Goal: Task Accomplishment & Management: Manage account settings

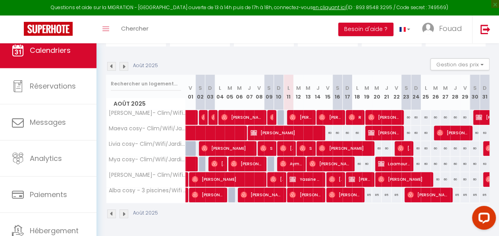
scroll to position [0, 124]
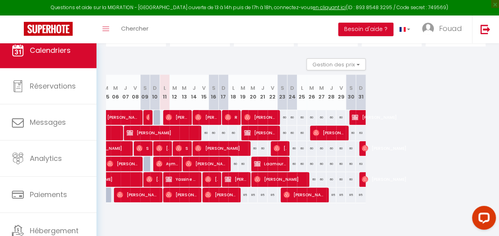
drag, startPoint x: 350, startPoint y: 221, endPoint x: 4, endPoint y: 18, distance: 401.1
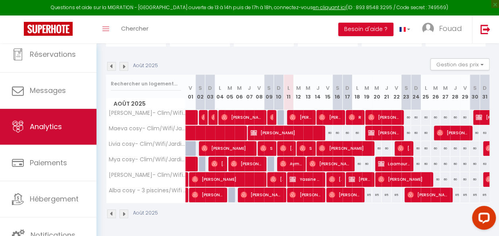
scroll to position [0, 0]
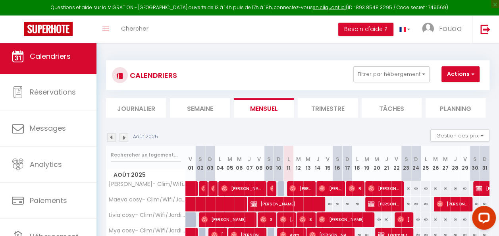
click at [37, 55] on span "Calendriers" at bounding box center [50, 56] width 41 height 10
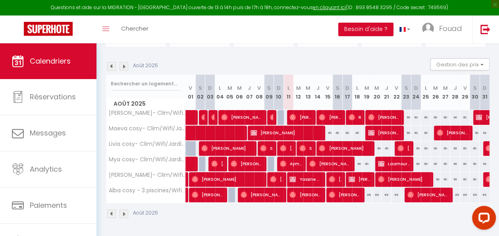
scroll to position [0, 124]
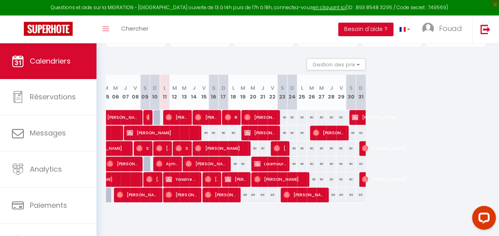
drag, startPoint x: 375, startPoint y: 222, endPoint x: 27, endPoint y: 24, distance: 400.3
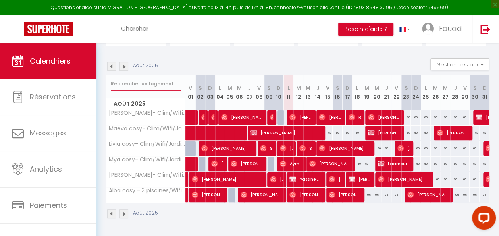
click at [138, 80] on input "text" at bounding box center [146, 84] width 70 height 14
type input "[PERSON_NAME]"
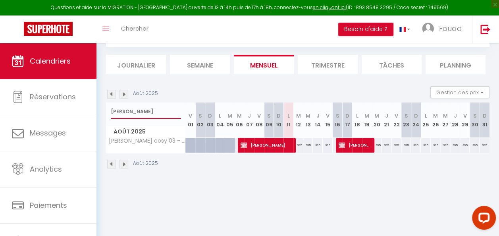
scroll to position [43, 0]
click at [277, 142] on span "[PERSON_NAME]" at bounding box center [265, 144] width 51 height 15
select select "OK"
select select "KO"
select select "1"
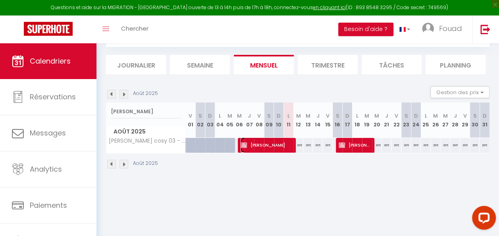
select select "1"
select select
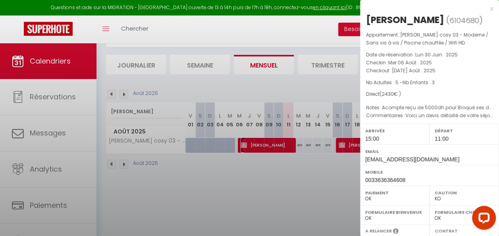
select select "34495"
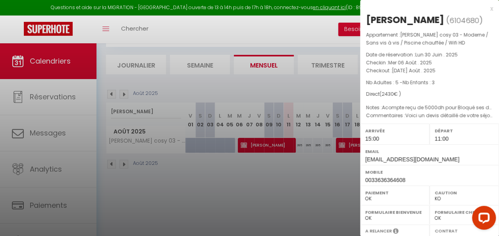
click at [319, 176] on div at bounding box center [249, 118] width 499 height 236
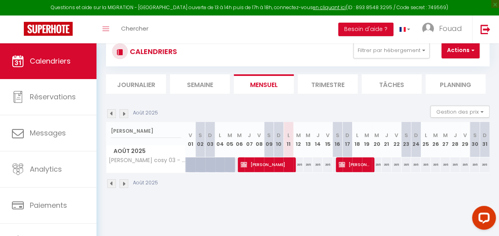
scroll to position [0, 0]
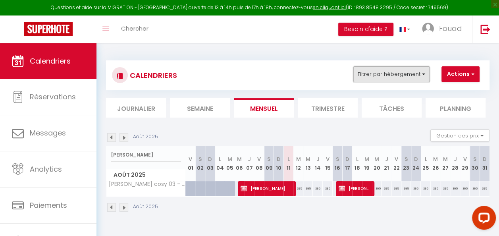
click at [390, 76] on button "Filtrer par hébergement" at bounding box center [391, 74] width 76 height 16
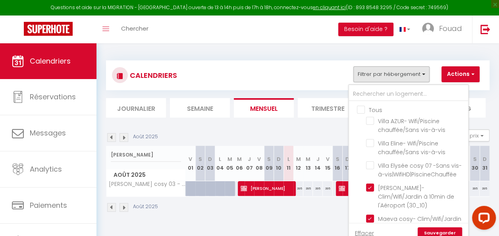
click at [371, 111] on input "Tous" at bounding box center [416, 109] width 119 height 8
checkbox input "true"
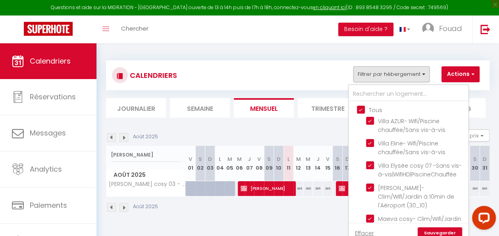
checkbox input "true"
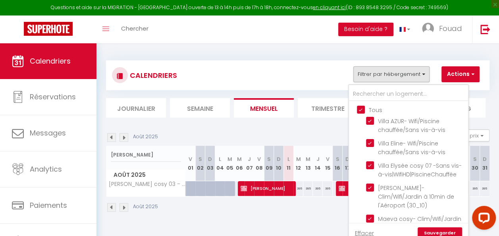
checkbox input "true"
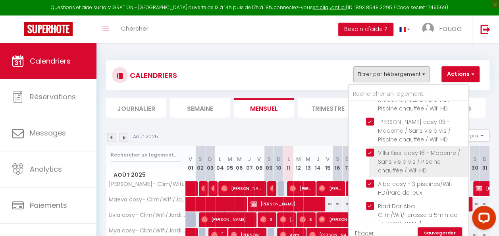
scroll to position [289, 0]
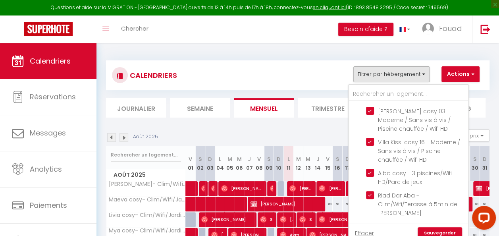
click at [448, 229] on link "Sauvegarder" at bounding box center [439, 233] width 44 height 12
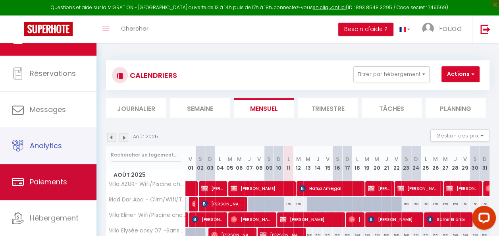
scroll to position [40, 0]
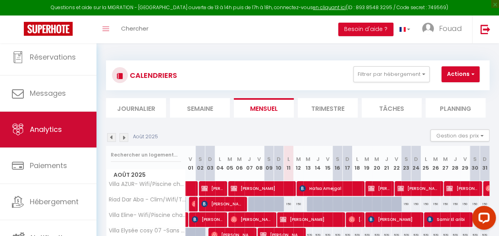
click at [56, 133] on span "Analytics" at bounding box center [46, 129] width 32 height 10
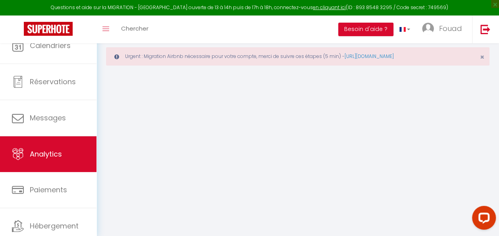
select select "2025"
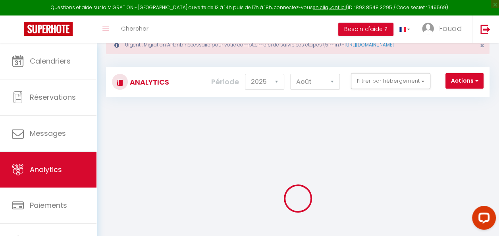
scroll to position [40, 0]
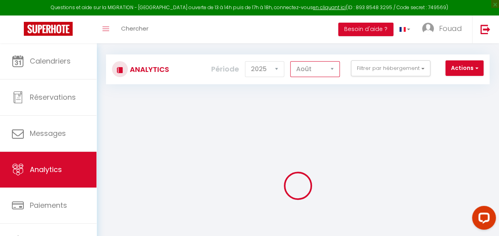
click at [312, 70] on select "[PERSON_NAME] Mars [PERSON_NAME] Juin Juillet Août Septembre Octobre Novembre D…" at bounding box center [315, 69] width 50 height 16
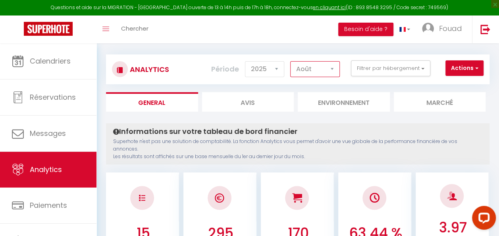
select select "7"
click at [291, 61] on select "[PERSON_NAME] Mars [PERSON_NAME] Juin Juillet Août Septembre Octobre Novembre D…" at bounding box center [315, 69] width 50 height 16
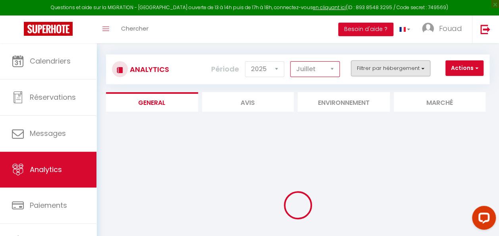
checkbox input "false"
checkbox vis-à-vis "false"
checkbox vis-à-vis\|WifiHD\|PiscineChauffée "false"
checkbox \(30_10\) "false"
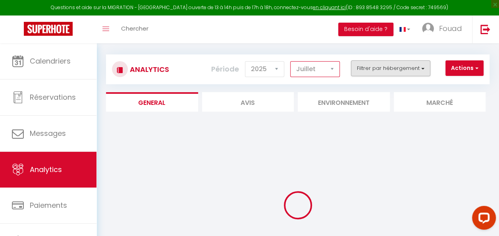
checkbox \(30_05\) "false"
checkbox \(30_06\) "false"
checkbox \(29_10\) "false"
checkbox \(29_05\) "false"
checkbox \(09_01\) "false"
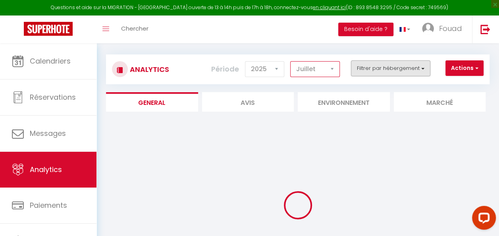
checkbox 13\) "false"
checkbox HD "false"
checkbox jeux "false"
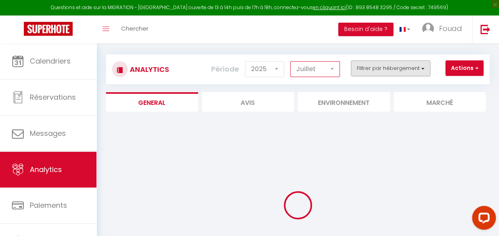
checkbox medina "false"
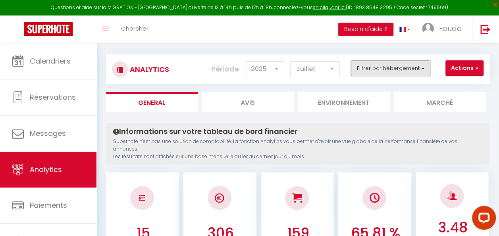
click at [384, 72] on button "Filtrer par hébergement" at bounding box center [390, 68] width 79 height 16
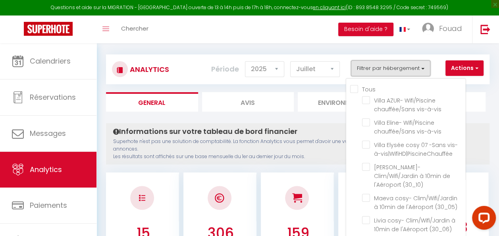
scroll to position [0, 0]
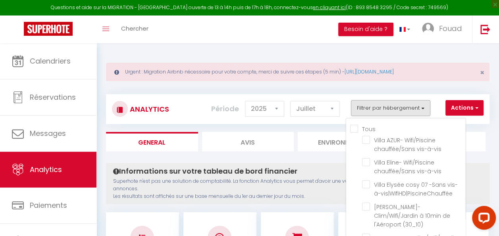
click at [357, 128] on input "Tous" at bounding box center [407, 128] width 115 height 8
checkbox input "true"
checkbox vis-à-vis "true"
checkbox vis-à-vis\|WifiHD\|PiscineChauffée "true"
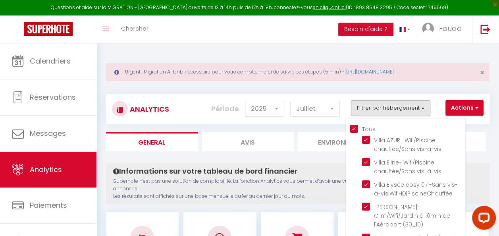
checkbox \(30_10\) "true"
checkbox \(30_05\) "true"
checkbox \(30_06\) "true"
checkbox \(29_10\) "true"
checkbox \(29_05\) "true"
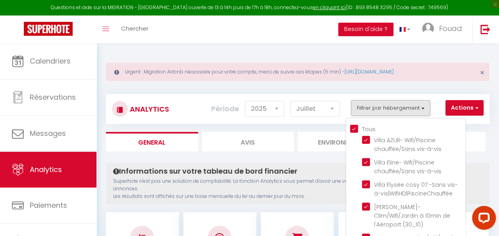
checkbox \(09_01\) "true"
checkbox 13\) "true"
checkbox HD "true"
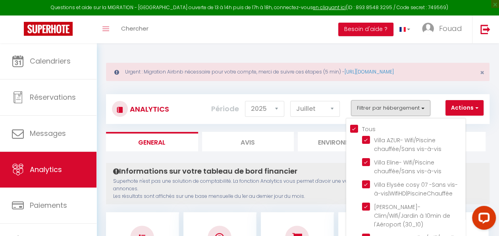
checkbox jeux "true"
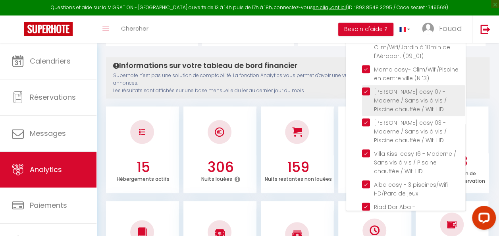
scroll to position [119, 0]
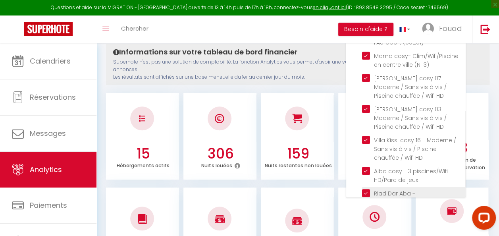
click at [369, 189] on medina "checkbox" at bounding box center [413, 193] width 103 height 8
checkbox medina "false"
checkbox input "false"
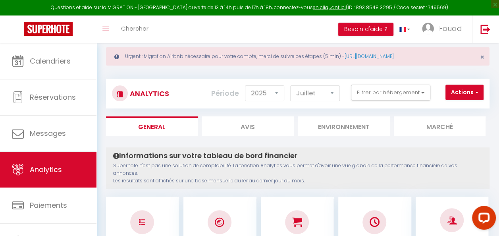
scroll to position [0, 0]
